Goal: Information Seeking & Learning: Learn about a topic

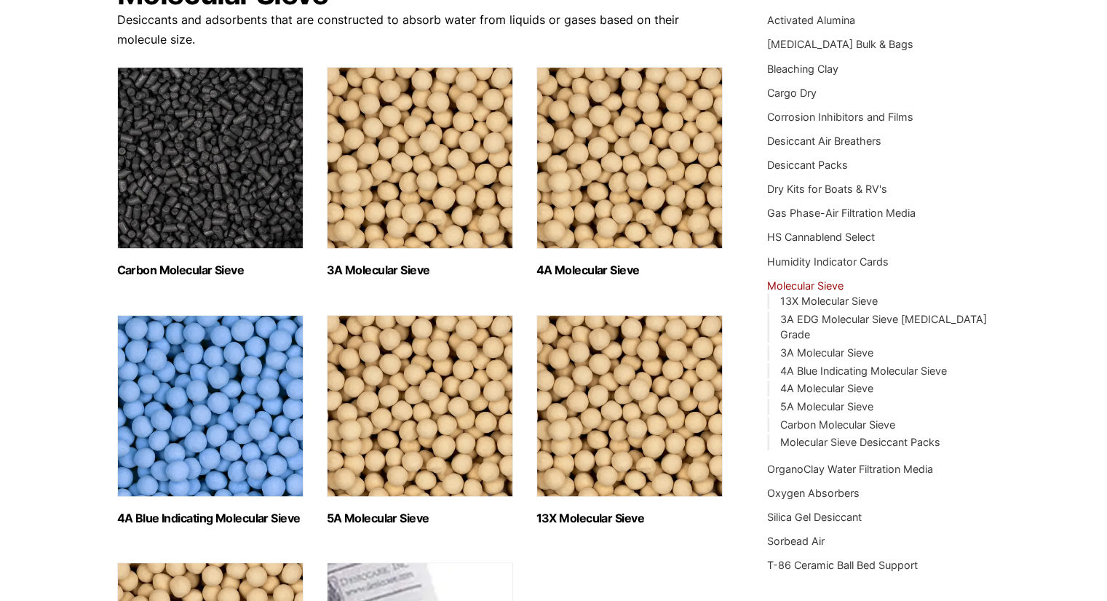
scroll to position [291, 0]
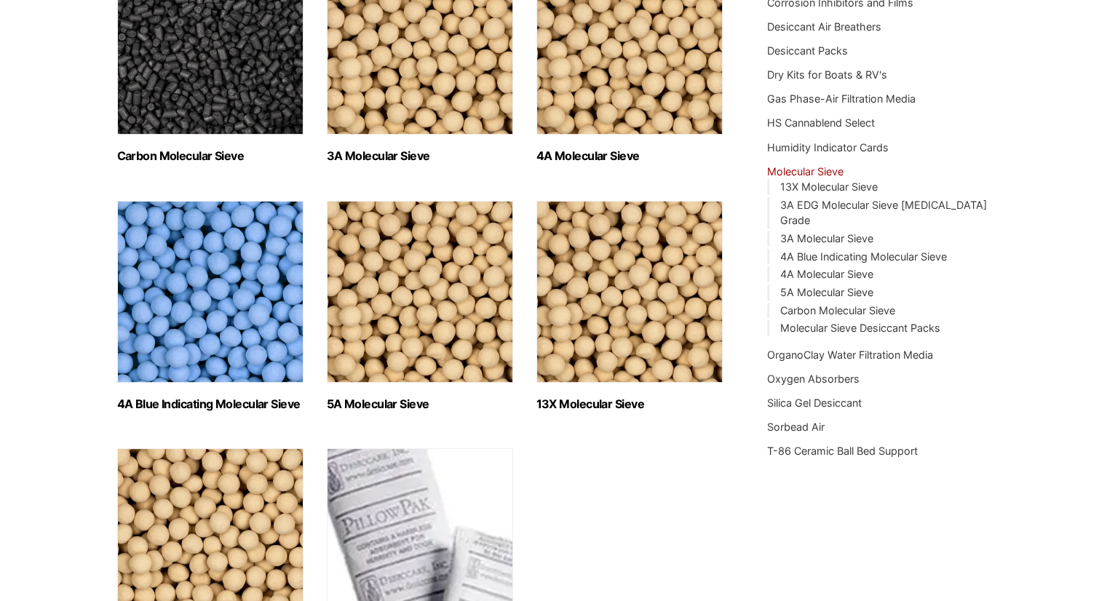
click at [227, 301] on img "Visit product category 4A Blue Indicating Molecular Sieve" at bounding box center [210, 292] width 186 height 182
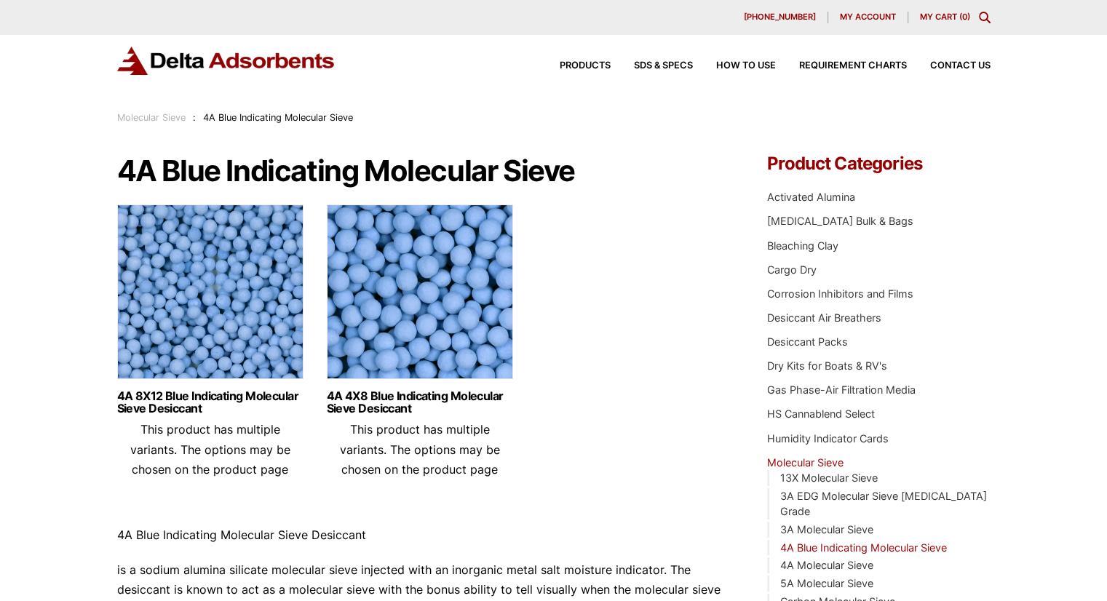
click at [201, 270] on img at bounding box center [210, 296] width 186 height 182
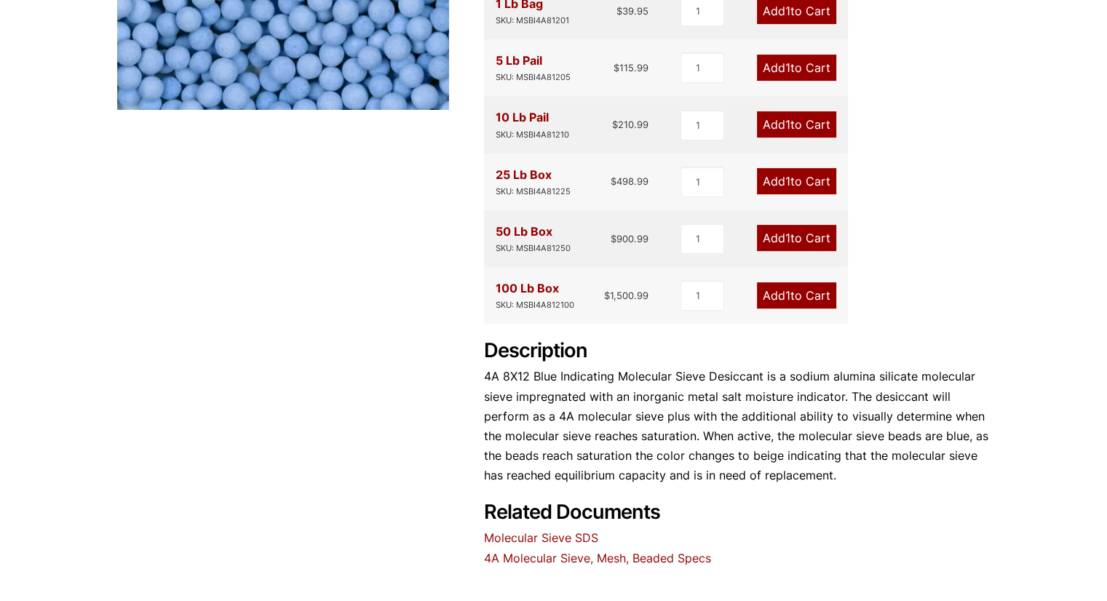
scroll to position [755, 0]
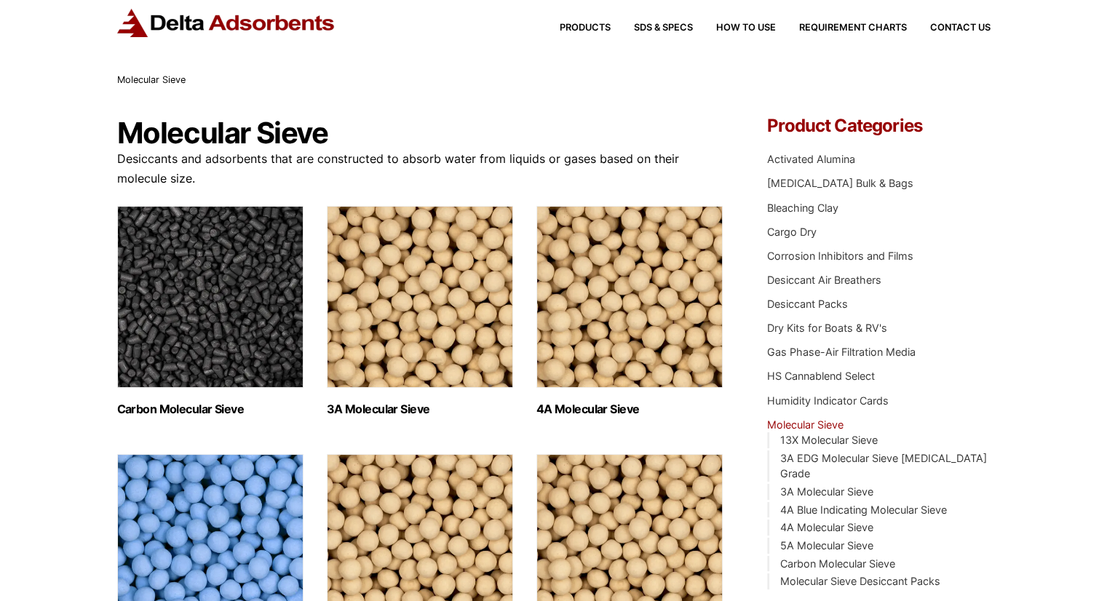
scroll to position [73, 0]
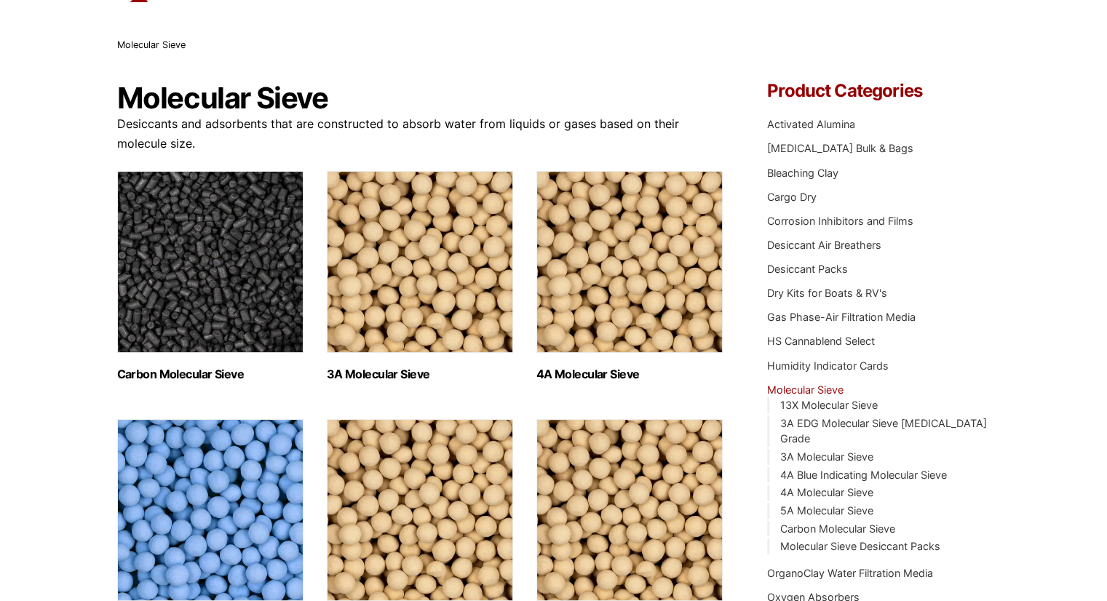
click at [446, 269] on img "Visit product category 3A Molecular Sieve" at bounding box center [420, 262] width 186 height 182
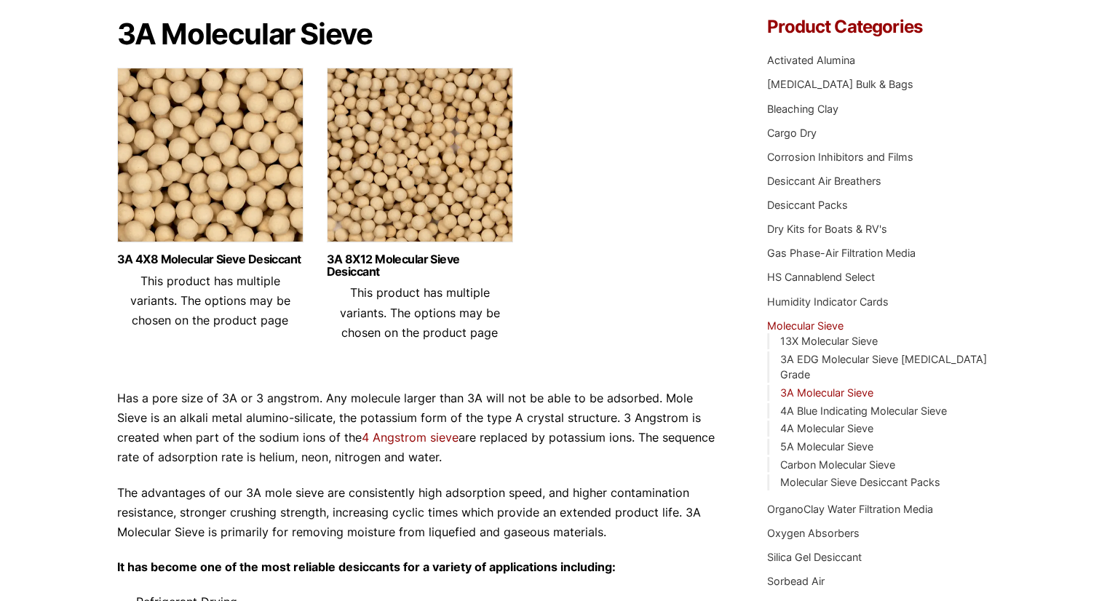
scroll to position [146, 0]
